Goal: Transaction & Acquisition: Book appointment/travel/reservation

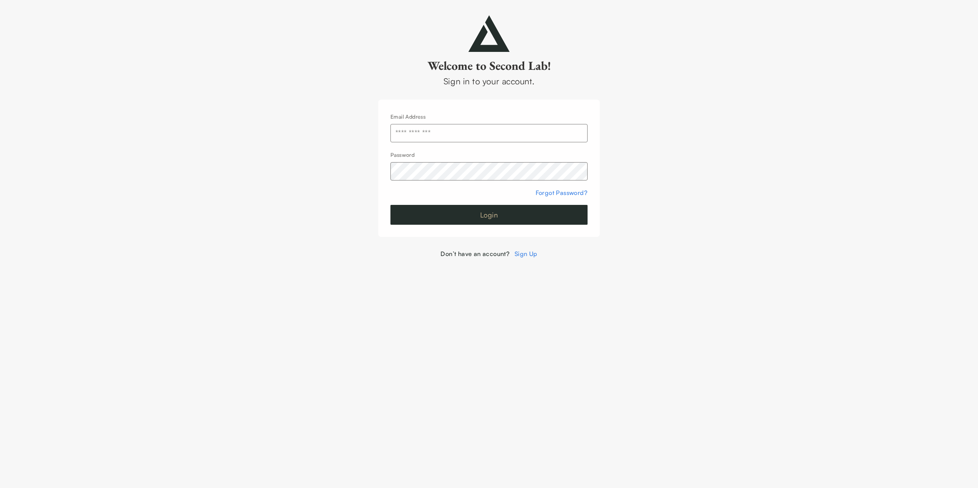
type input "**********"
click at [488, 217] on button "Login" at bounding box center [488, 215] width 197 height 20
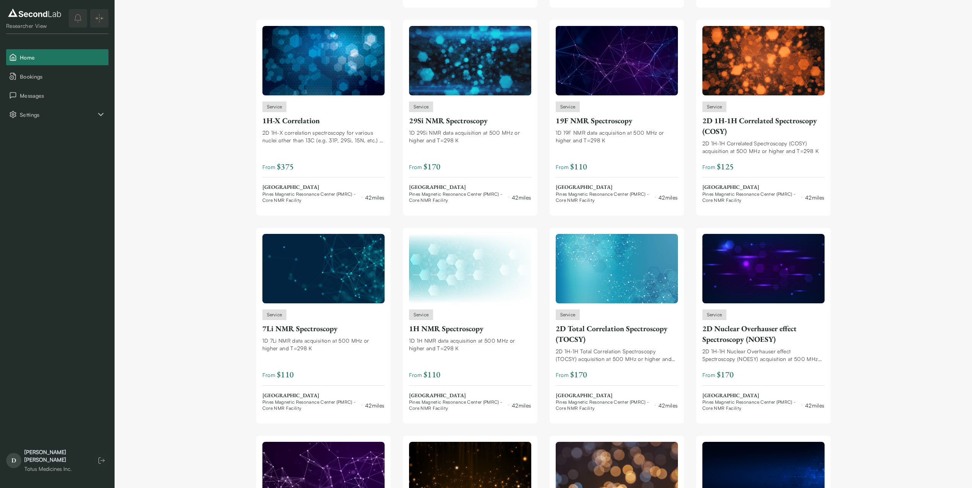
scroll to position [1302, 0]
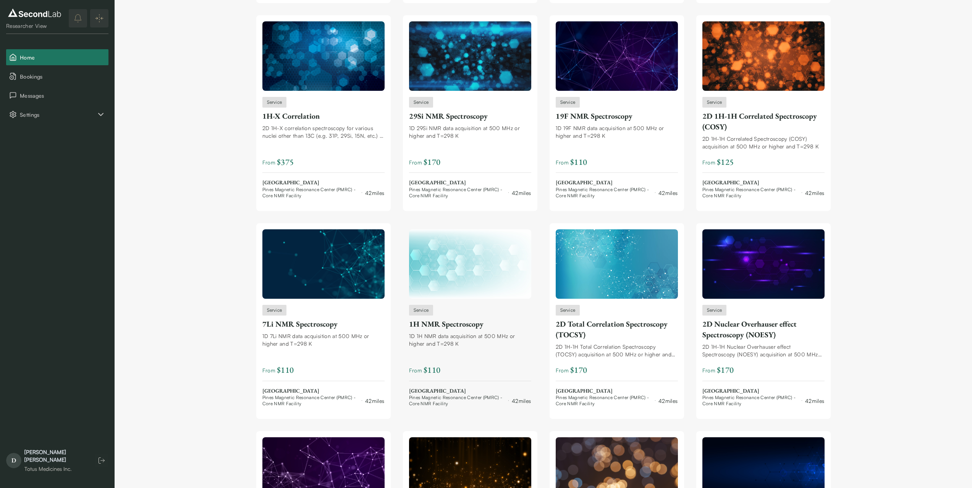
click at [478, 281] on img at bounding box center [470, 263] width 122 height 69
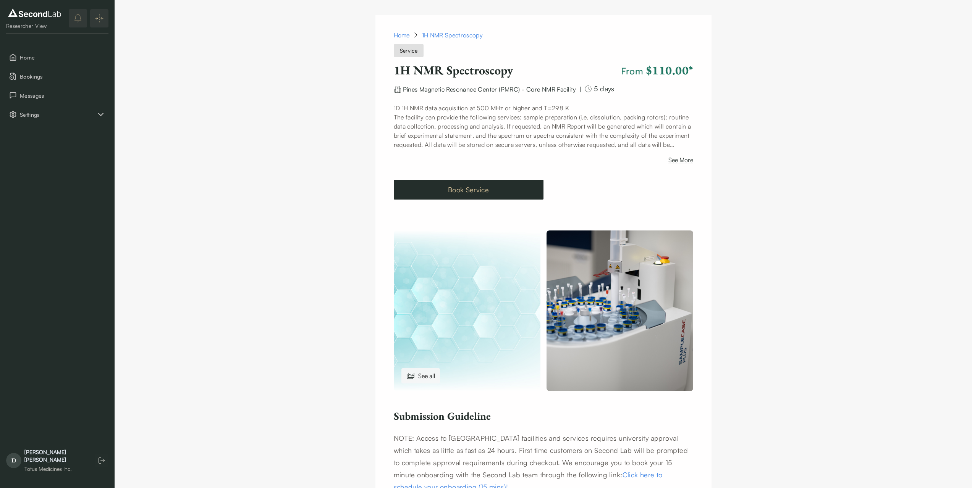
click at [463, 188] on button "Book Service" at bounding box center [469, 190] width 150 height 20
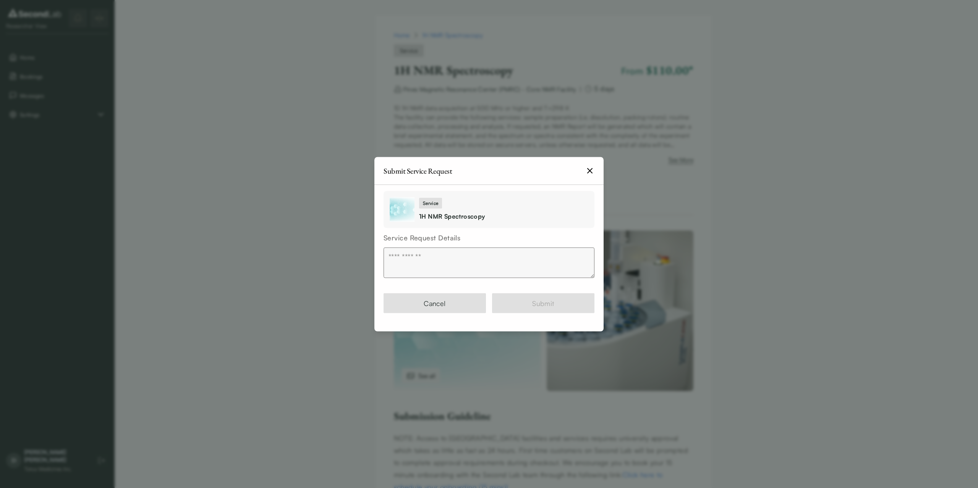
click at [453, 262] on textarea at bounding box center [488, 262] width 211 height 31
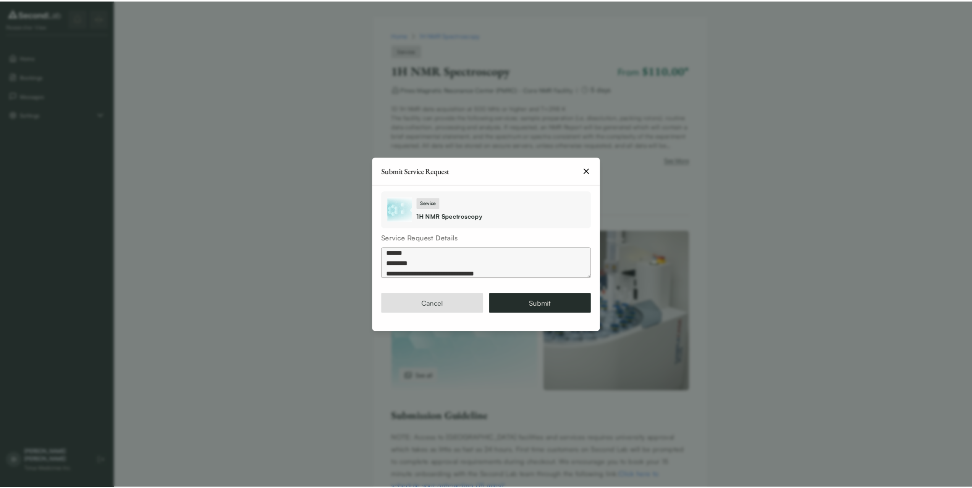
scroll to position [13, 0]
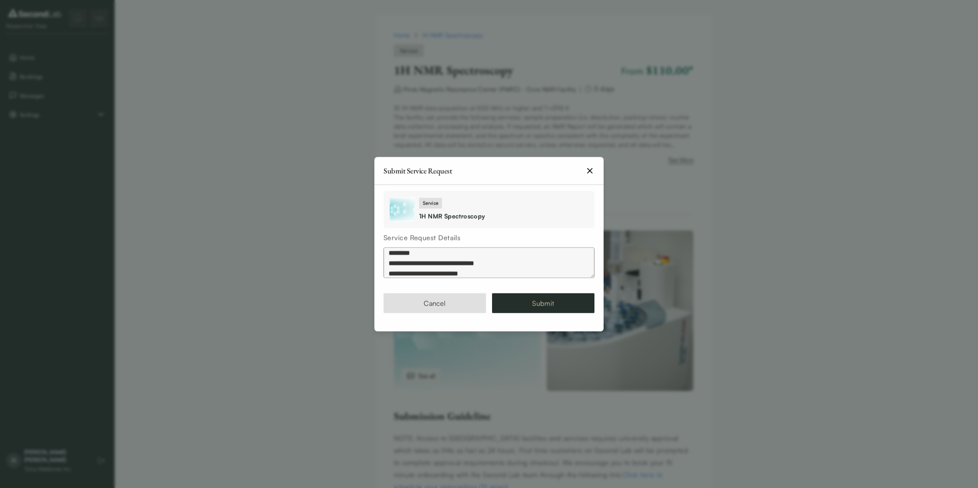
type textarea "**********"
click at [553, 300] on button "Submit" at bounding box center [543, 303] width 102 height 20
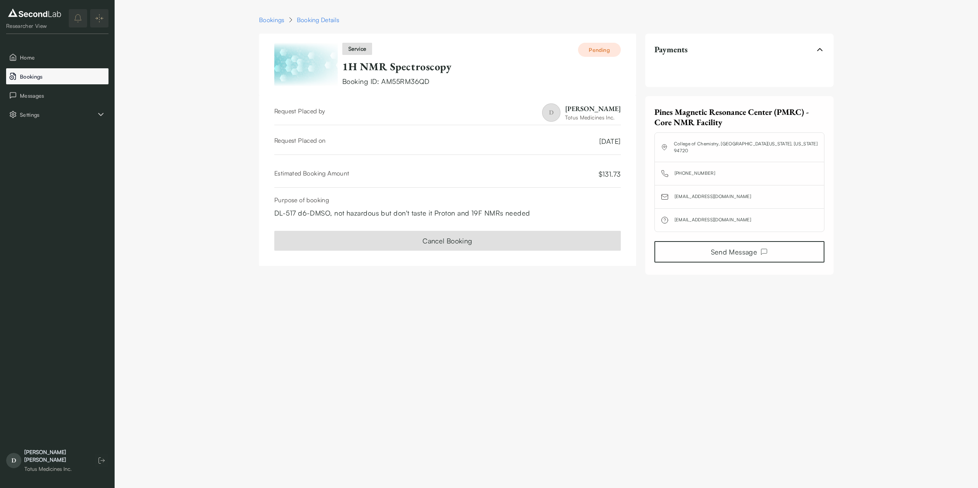
click at [26, 76] on span "Bookings" at bounding box center [63, 77] width 86 height 8
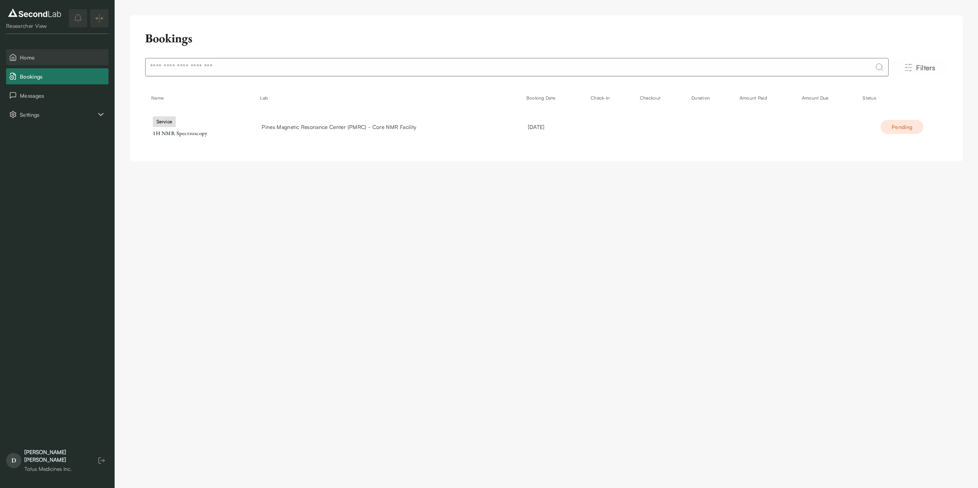
click at [28, 54] on span "Home" at bounding box center [63, 57] width 86 height 8
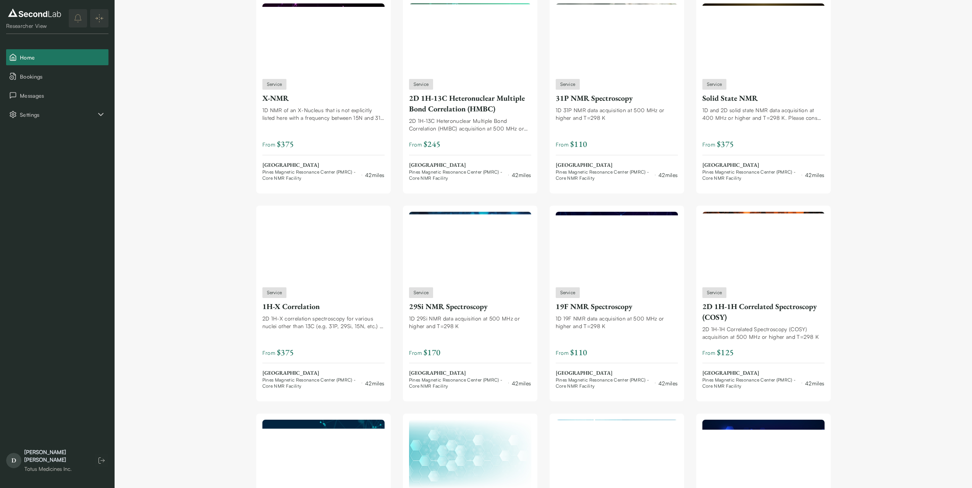
scroll to position [1115, 0]
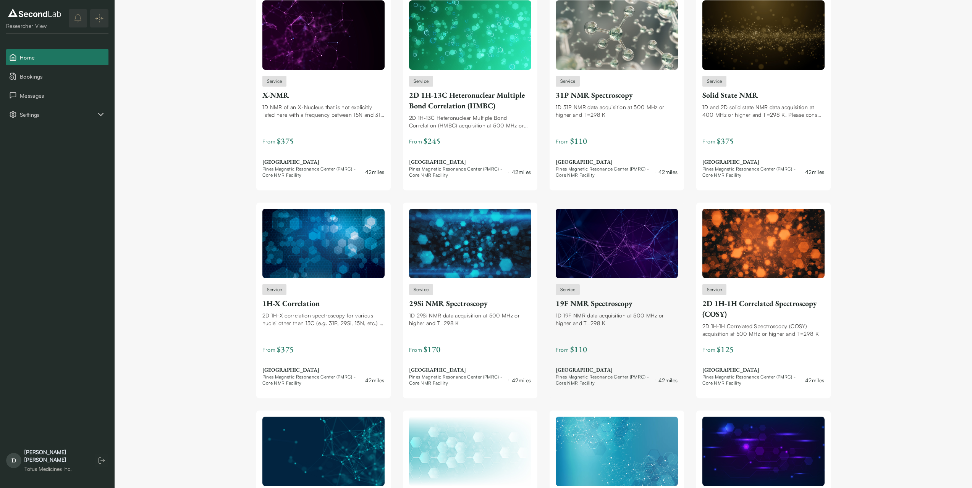
click at [571, 305] on div "19F NMR Spectroscopy" at bounding box center [617, 303] width 122 height 11
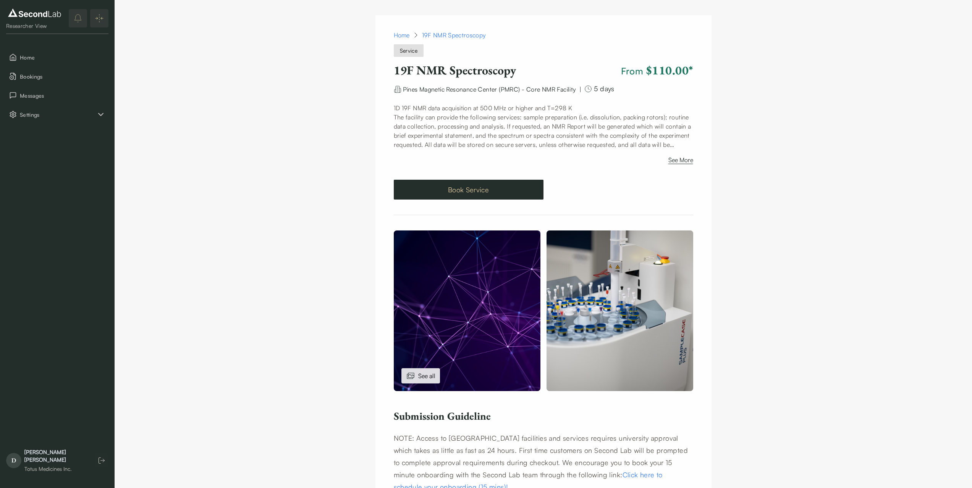
click at [472, 196] on button "Book Service" at bounding box center [469, 190] width 150 height 20
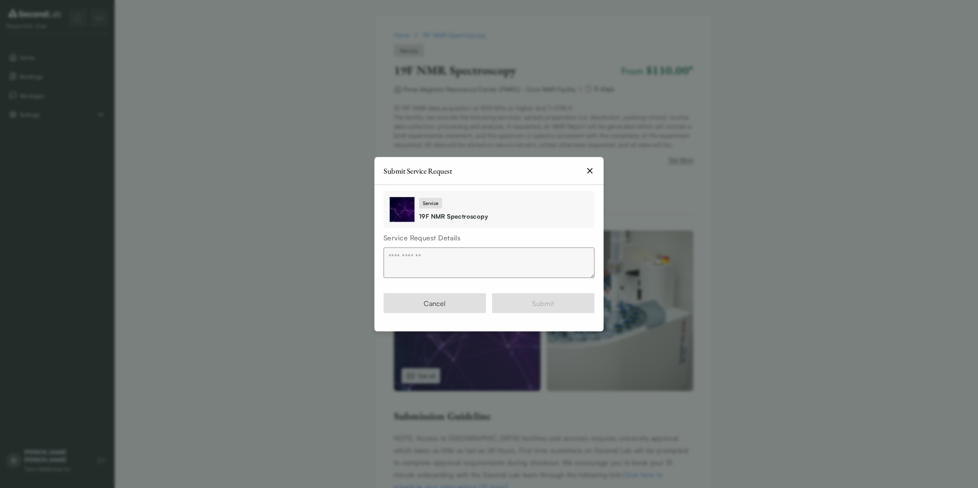
click at [462, 252] on textarea at bounding box center [488, 262] width 211 height 31
type textarea "**********"
click at [545, 301] on button "Submit" at bounding box center [543, 303] width 102 height 20
